Goal: Transaction & Acquisition: Book appointment/travel/reservation

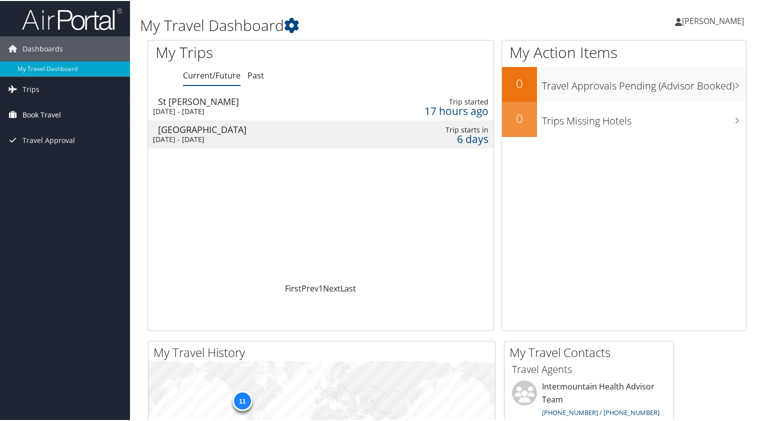
click at [48, 109] on span "Book Travel" at bounding box center [41, 113] width 38 height 25
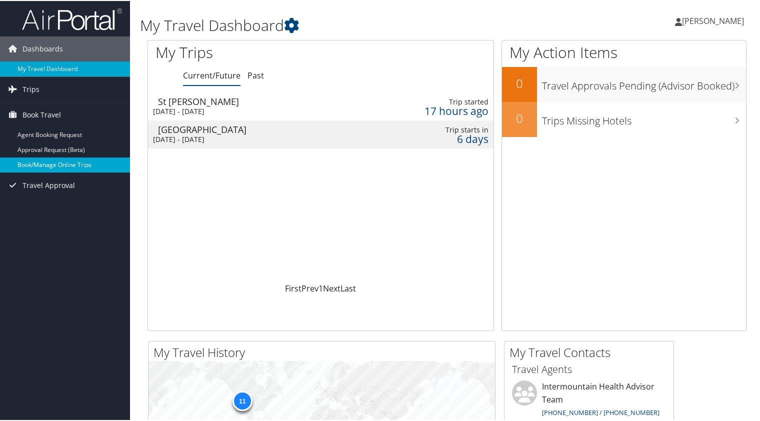
click at [50, 167] on link "Book/Manage Online Trips" at bounding box center [65, 163] width 130 height 15
